Goal: Check status: Check status

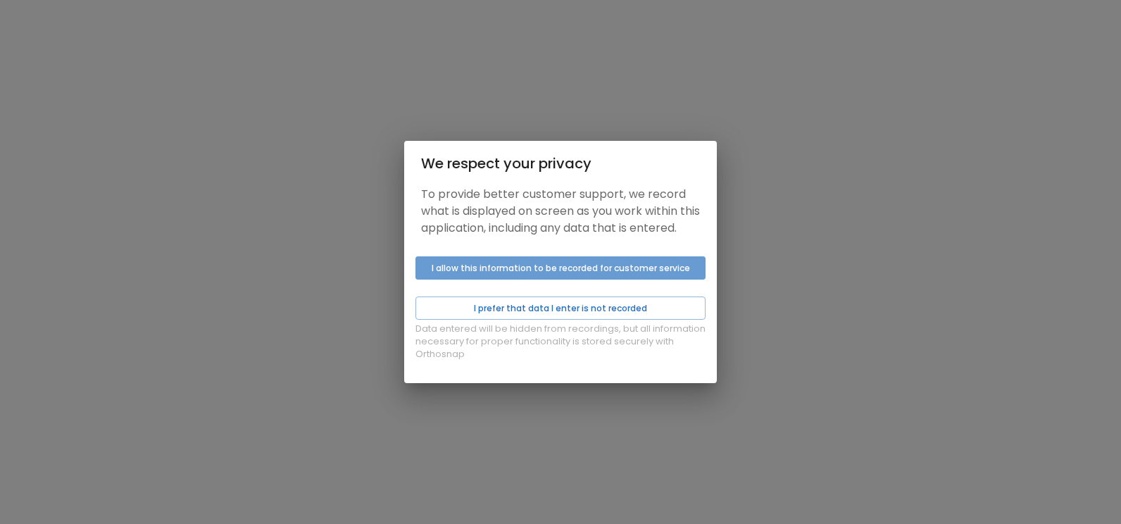
click at [485, 277] on button "I allow this information to be recorded for customer service" at bounding box center [560, 267] width 290 height 23
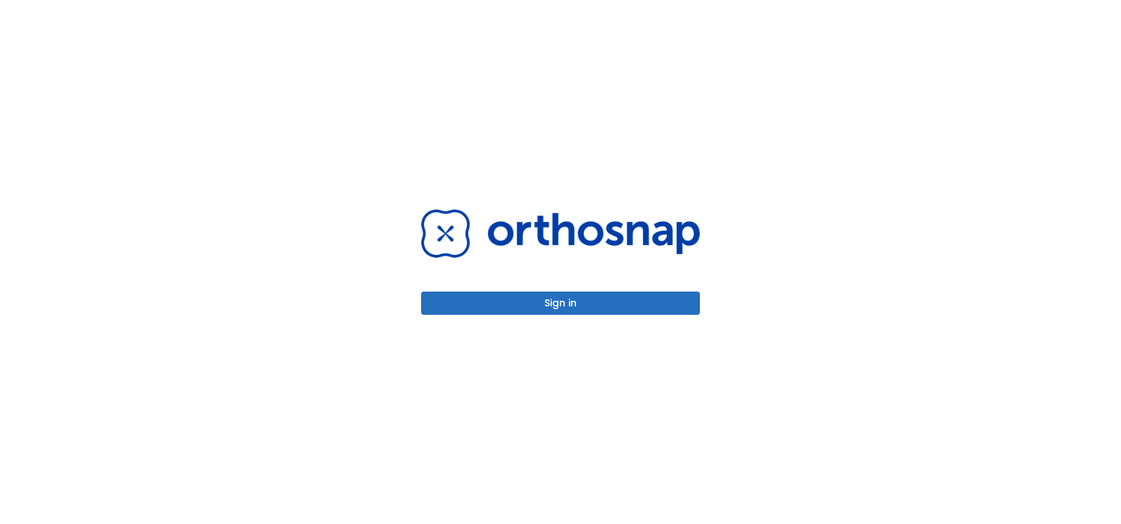
click at [538, 303] on button "Sign in" at bounding box center [560, 302] width 279 height 23
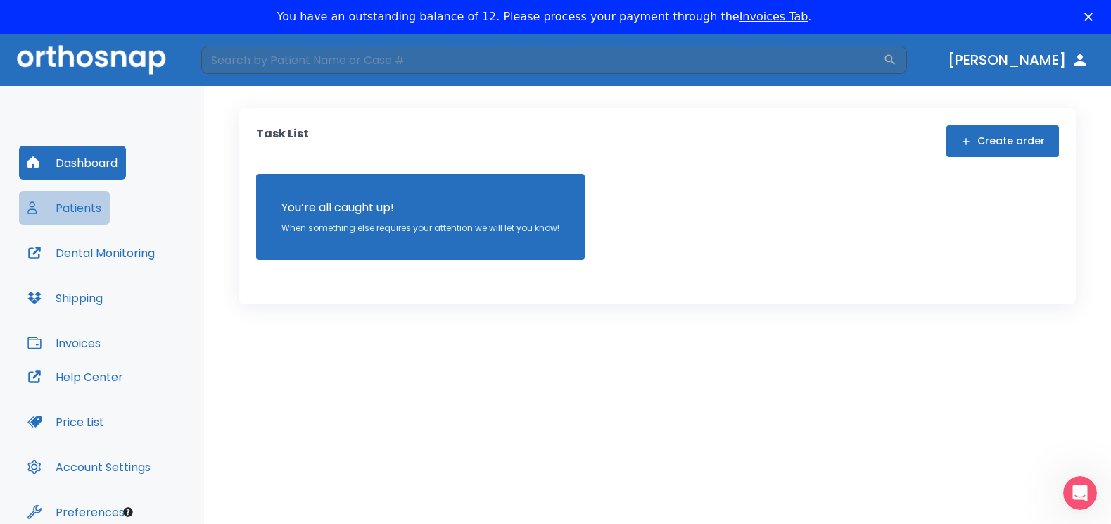
click at [67, 203] on button "Patients" at bounding box center [64, 208] width 91 height 34
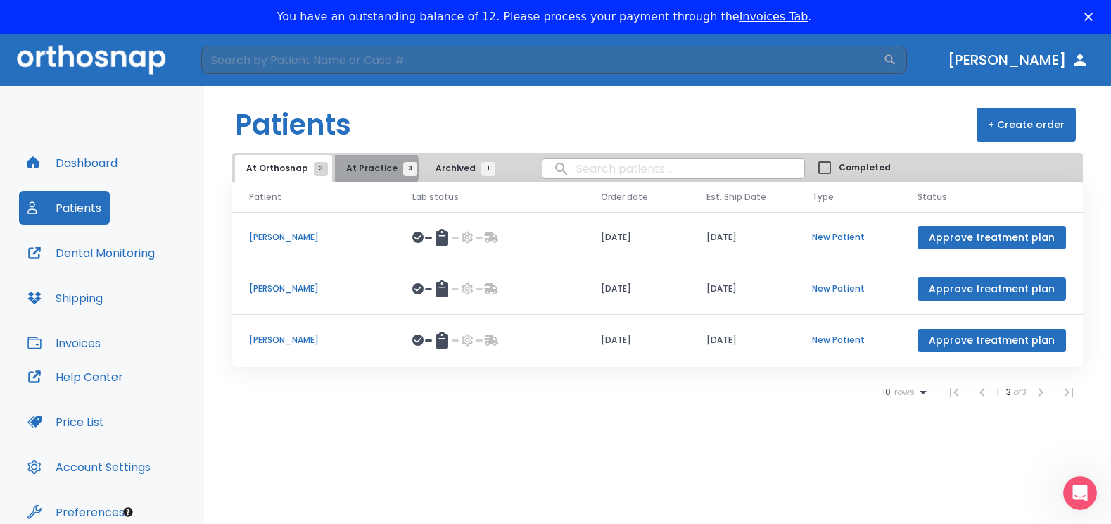
click at [363, 168] on span "At Practice 3" at bounding box center [378, 168] width 64 height 13
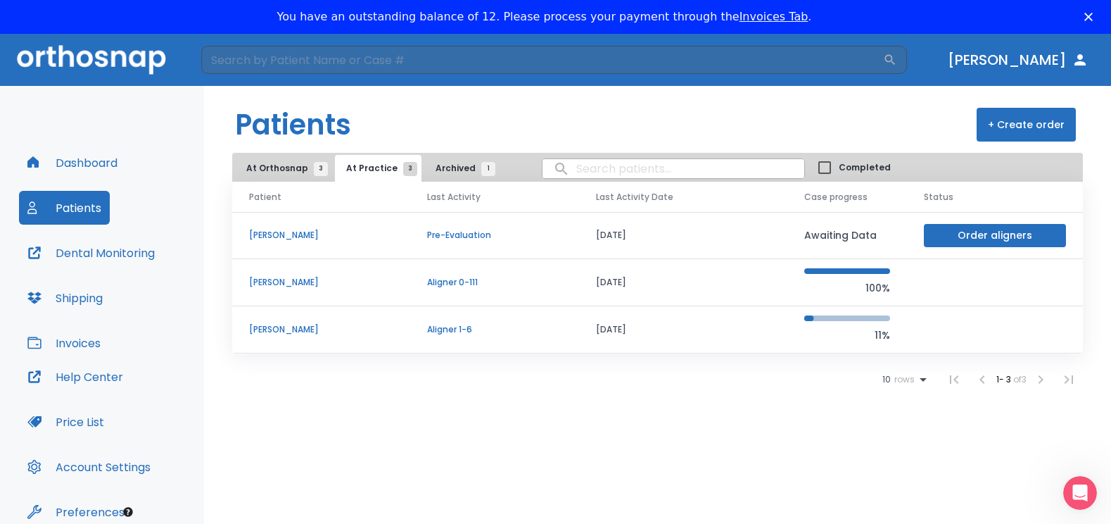
click at [291, 326] on p "Teresa Hinojosa" at bounding box center [321, 329] width 144 height 13
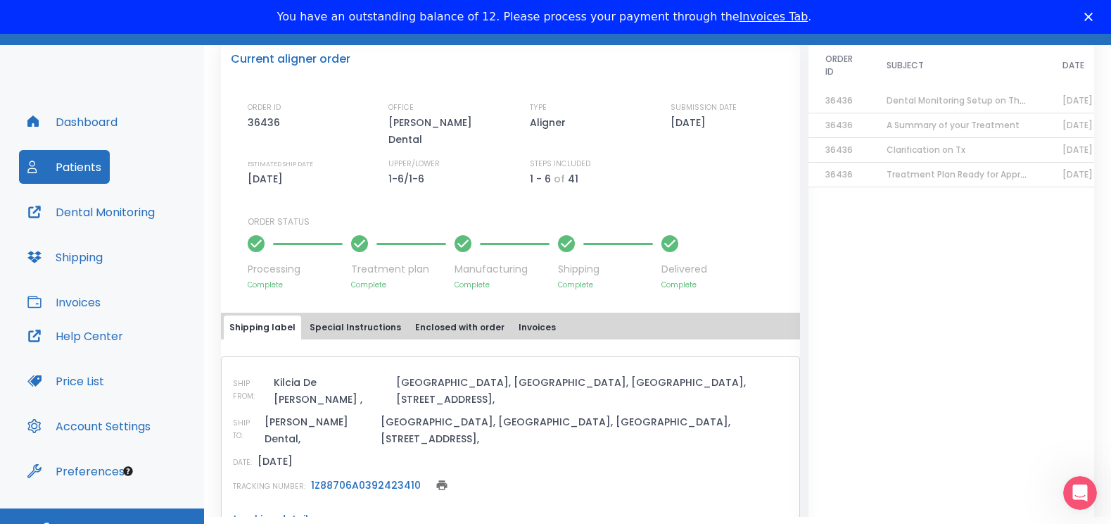
scroll to position [63, 0]
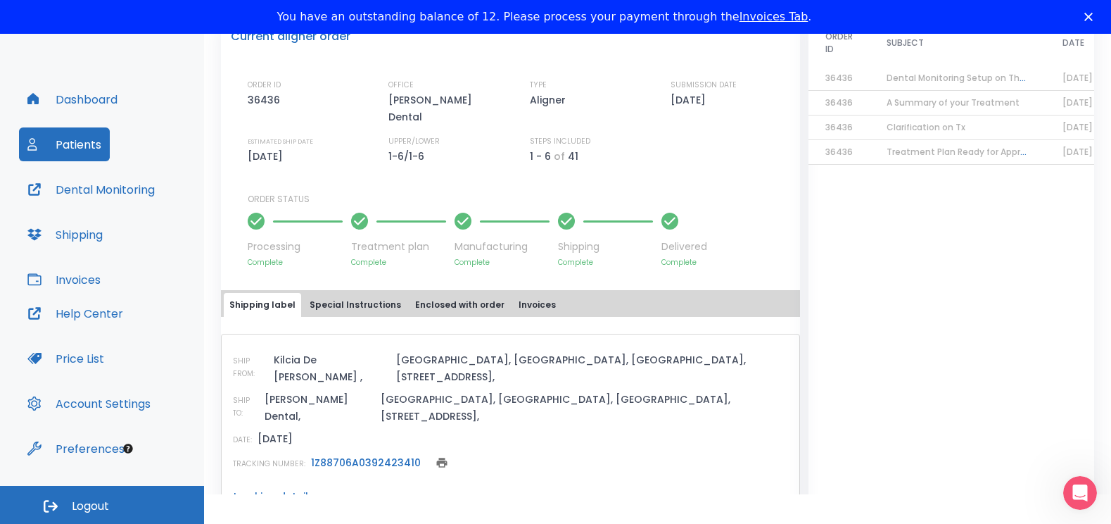
click at [79, 503] on span "Logout" at bounding box center [90, 505] width 37 height 15
